Goal: Use online tool/utility: Utilize a website feature to perform a specific function

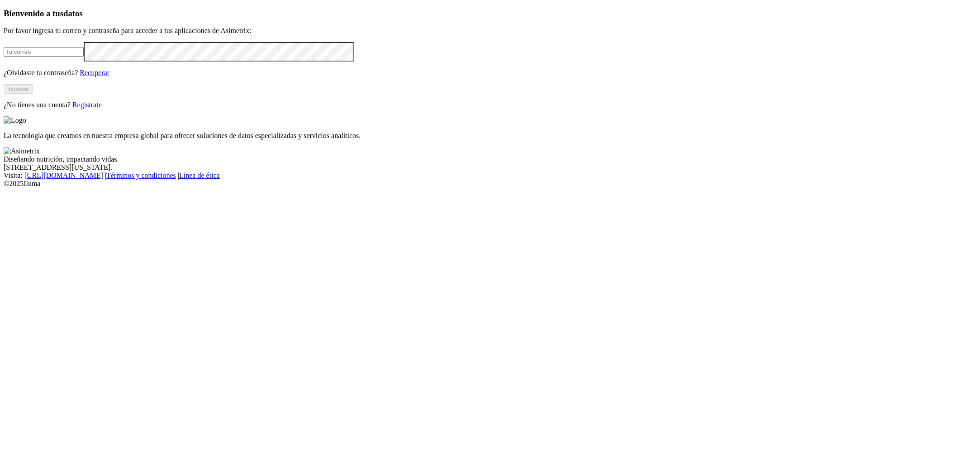
click at [84, 57] on input "email" at bounding box center [44, 52] width 80 height 10
type input "[PERSON_NAME][EMAIL_ADDRESS][PERSON_NAME][DOMAIN_NAME]"
click at [33, 94] on button "Ingresar" at bounding box center [18, 89] width 29 height 10
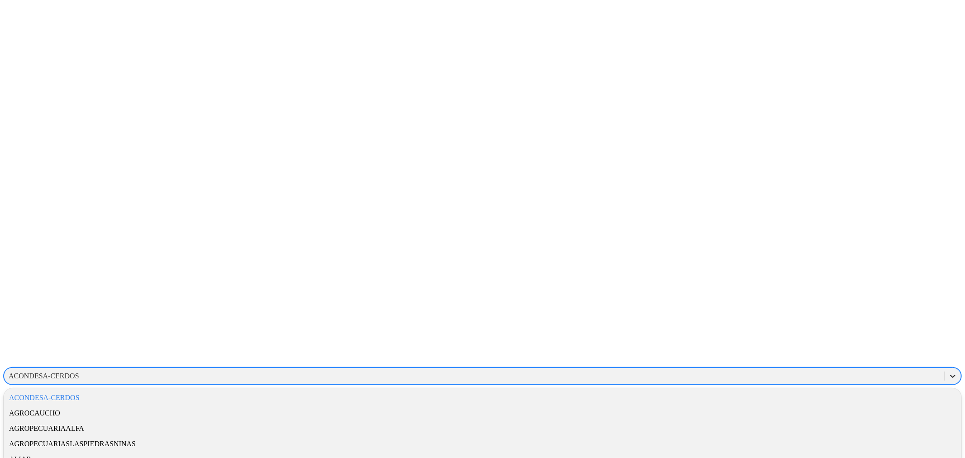
click at [945, 368] on div at bounding box center [953, 376] width 16 height 16
click at [839, 368] on div "PROVIMI-[PERSON_NAME]" at bounding box center [483, 375] width 958 height 15
